Goal: Complete application form

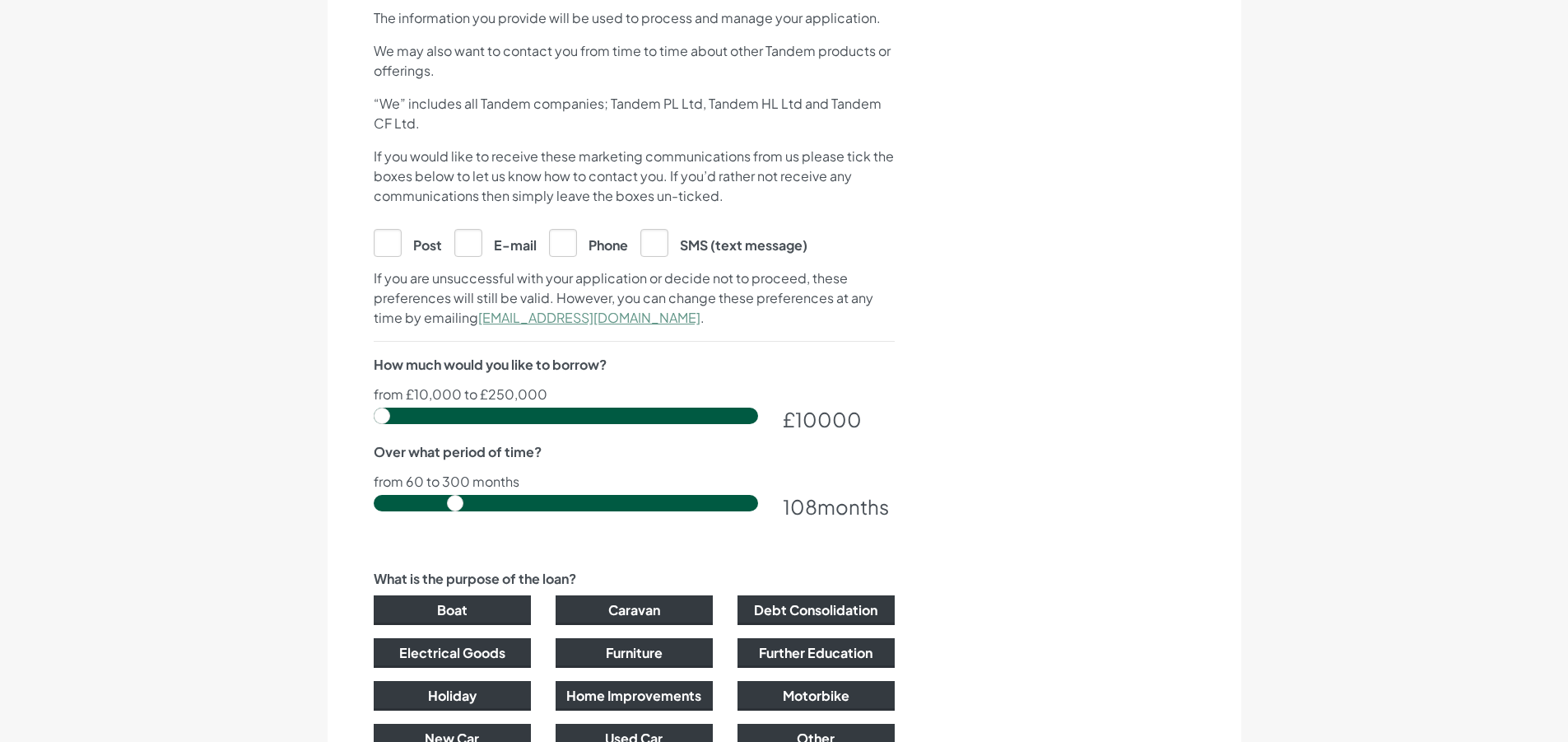
scroll to position [741, 0]
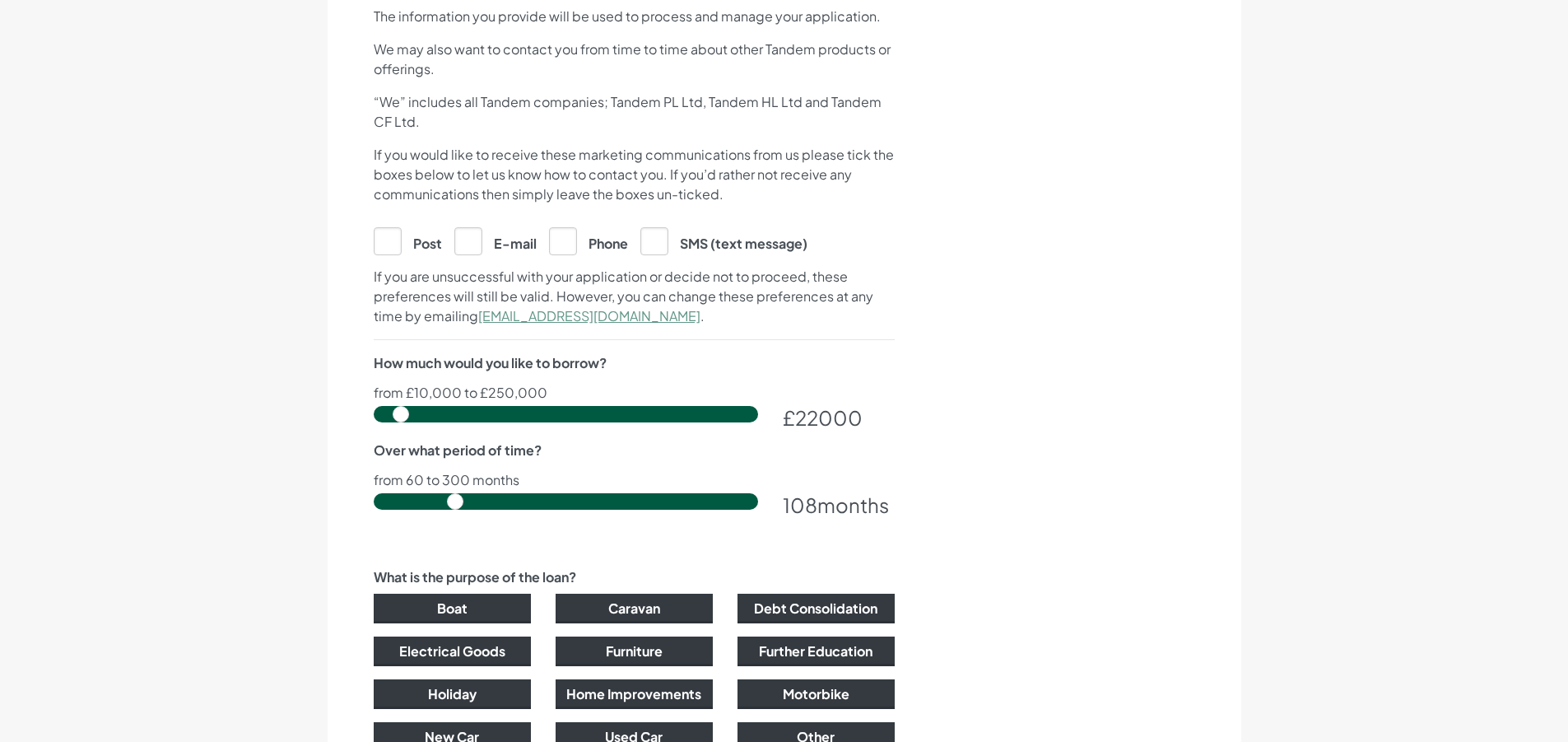
drag, startPoint x: 386, startPoint y: 416, endPoint x: 401, endPoint y: 433, distance: 22.7
type input "22500"
click at [401, 422] on input "range" at bounding box center [566, 413] width 385 height 17
drag, startPoint x: 455, startPoint y: 508, endPoint x: 747, endPoint y: 507, distance: 292.0
type input "300"
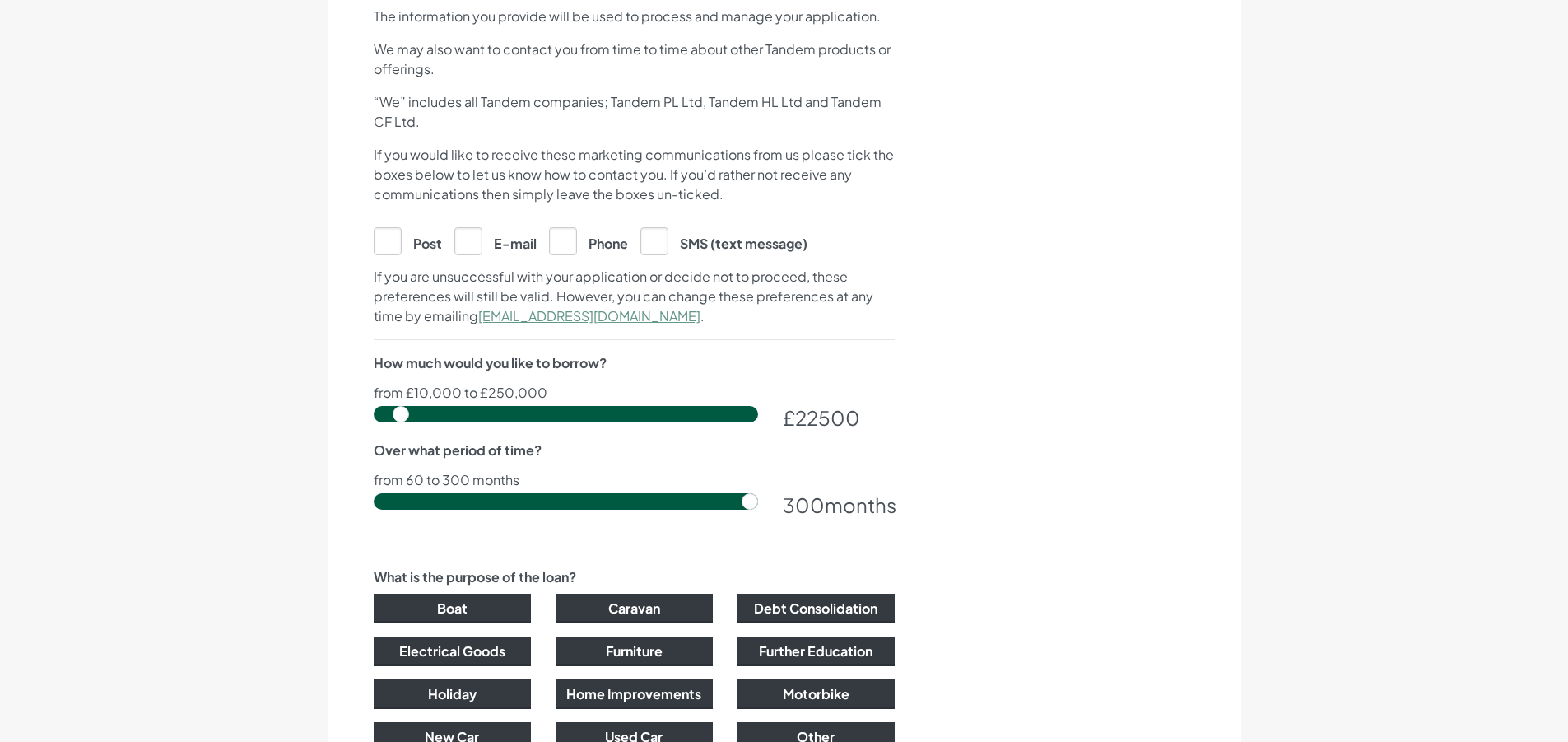
click at [747, 507] on input "range" at bounding box center [566, 501] width 385 height 17
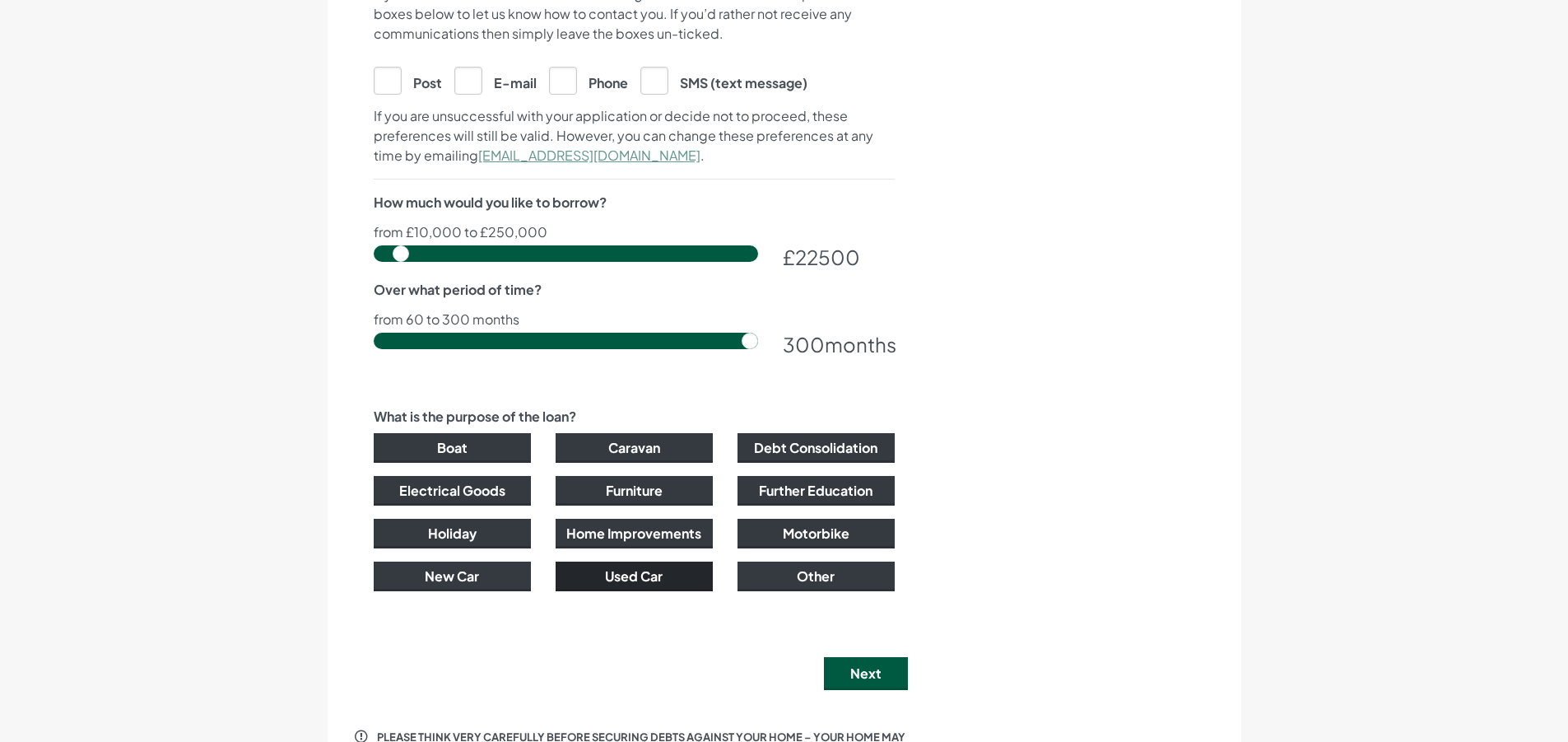
scroll to position [906, 0]
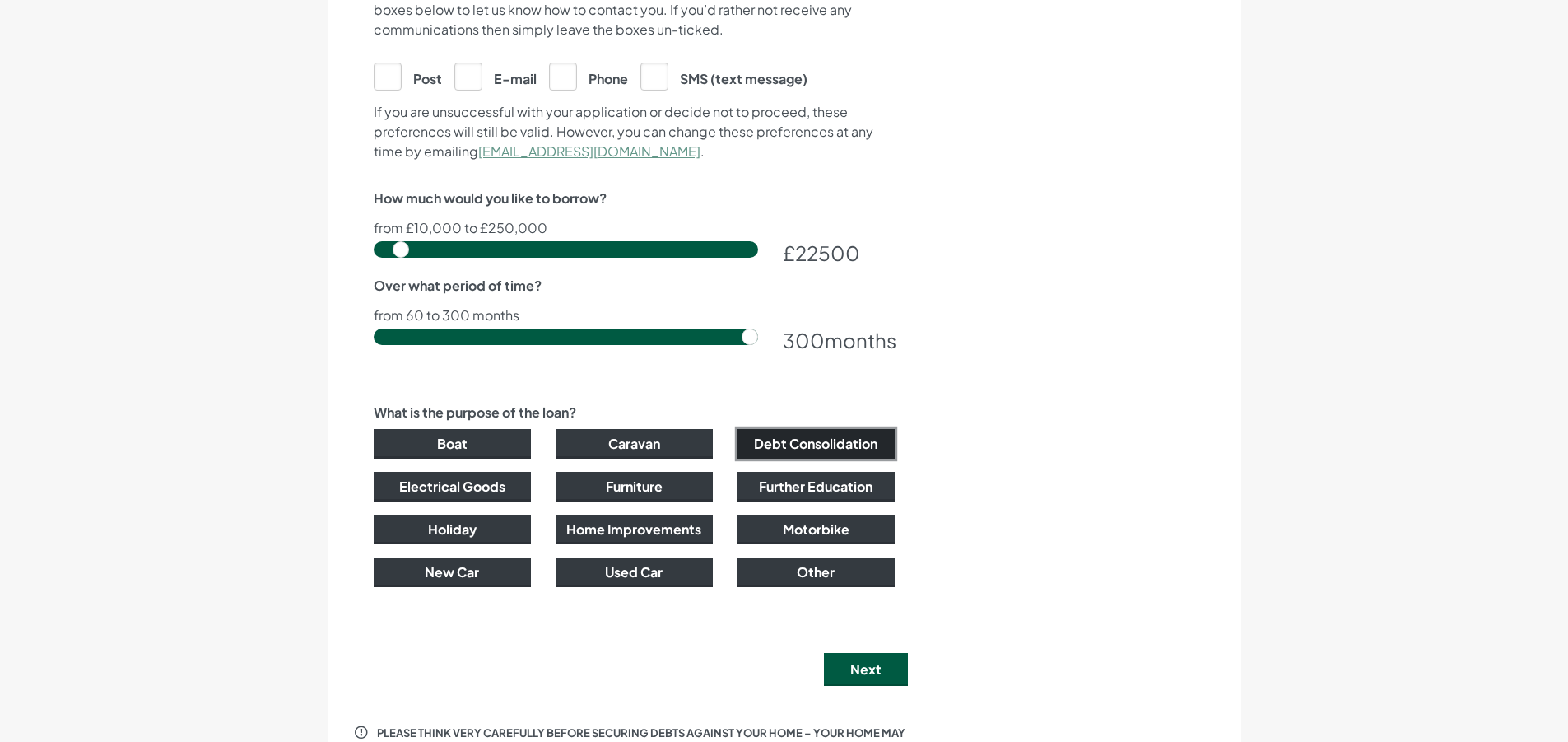
click at [803, 451] on button "Debt Consolidation" at bounding box center [816, 444] width 157 height 29
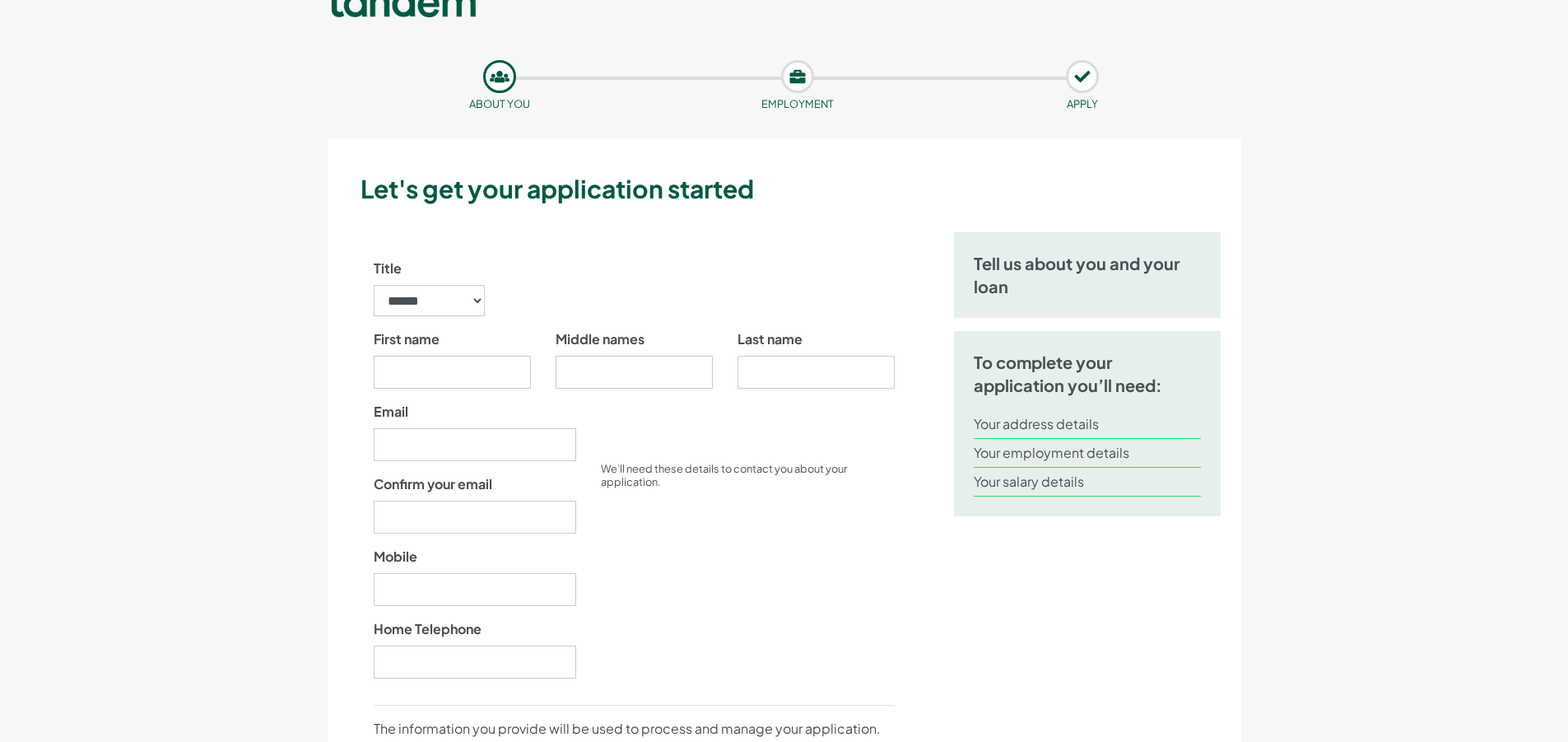
scroll to position [0, 0]
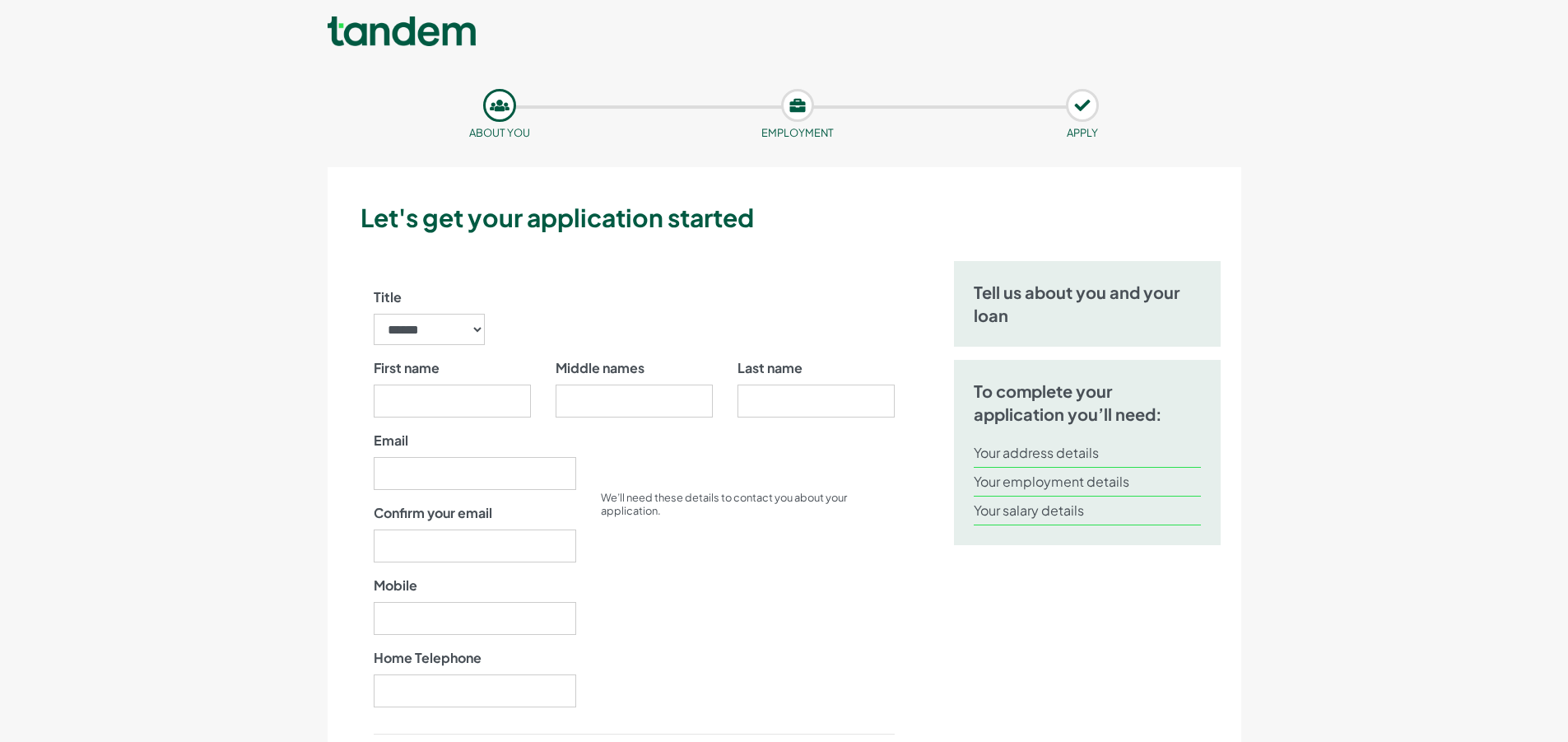
click at [413, 39] on link at bounding box center [402, 33] width 148 height 33
